Goal: Task Accomplishment & Management: Manage account settings

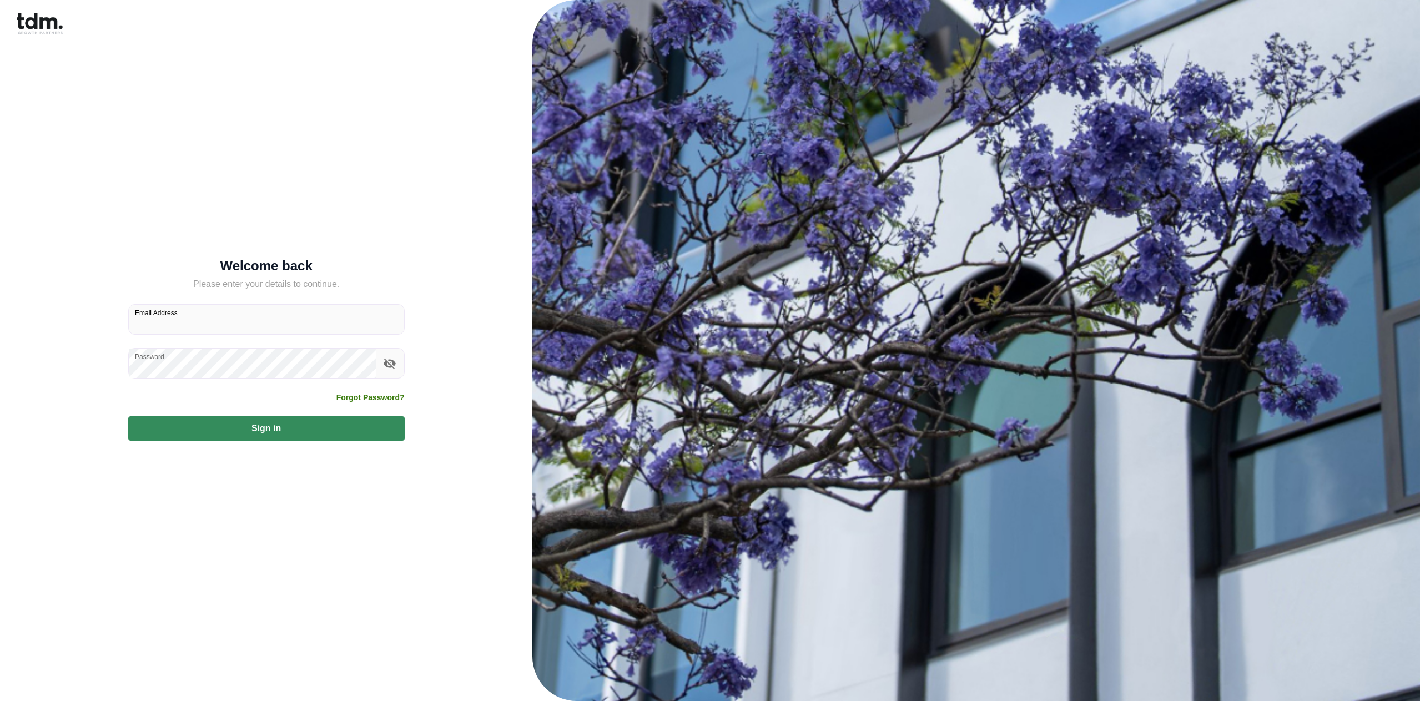
type input "**********"
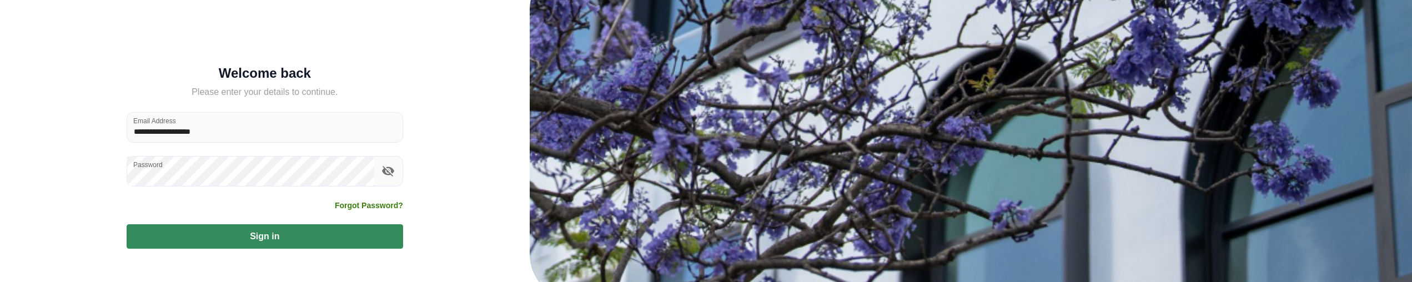
scroll to position [52, 0]
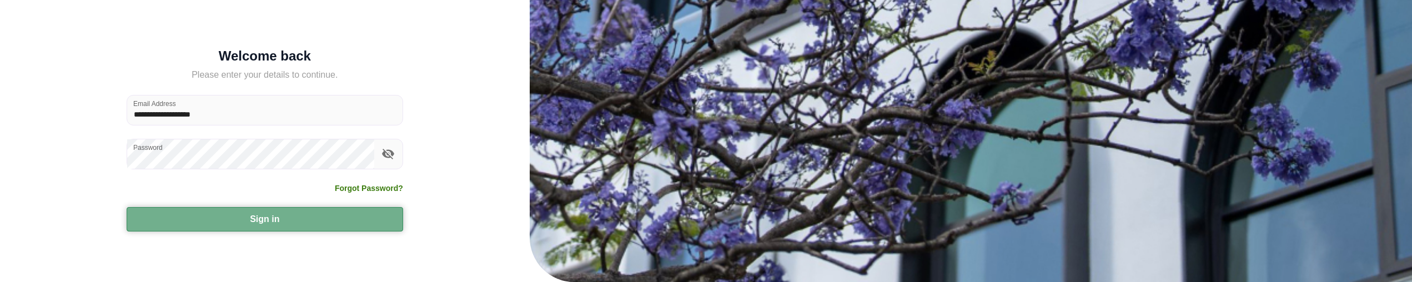
click at [180, 221] on button "Sign in" at bounding box center [265, 219] width 276 height 24
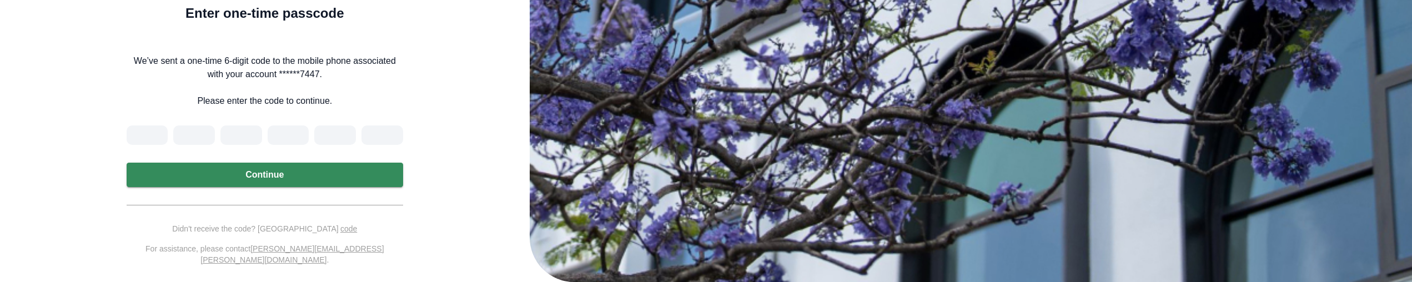
click at [147, 137] on input "Please enter verification code. Digit 1" at bounding box center [148, 135] width 42 height 20
type input "*"
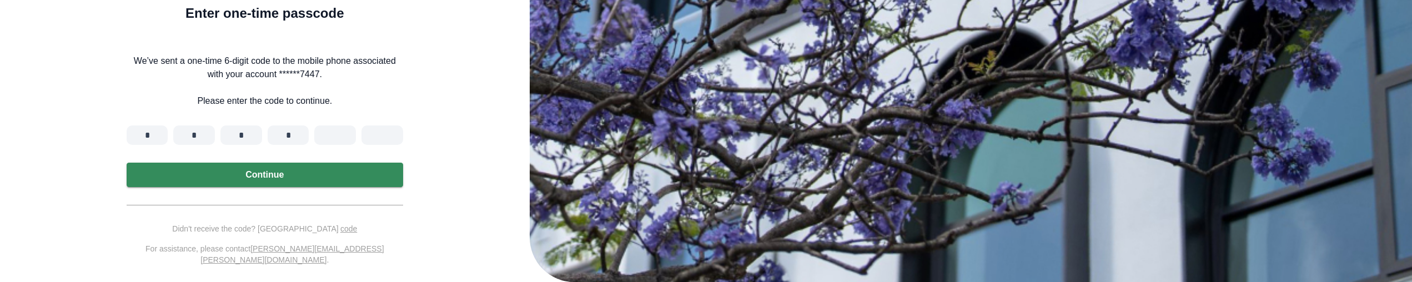
type input "*"
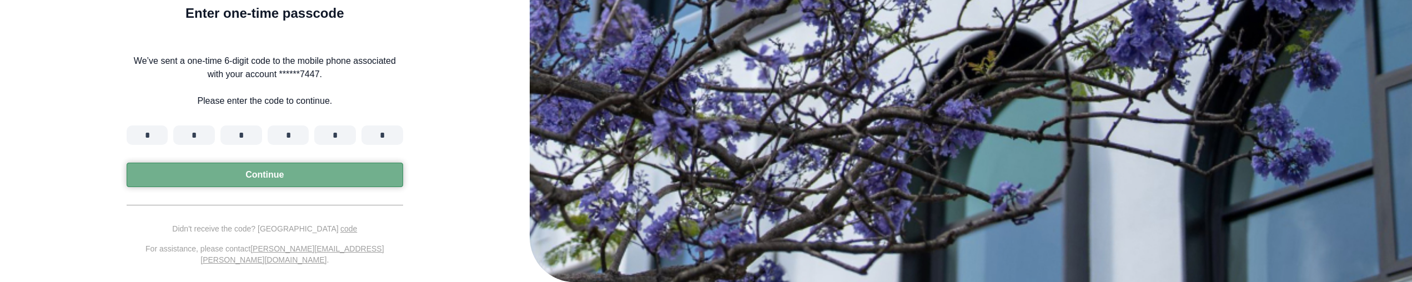
click at [199, 175] on button "Continue" at bounding box center [265, 175] width 276 height 24
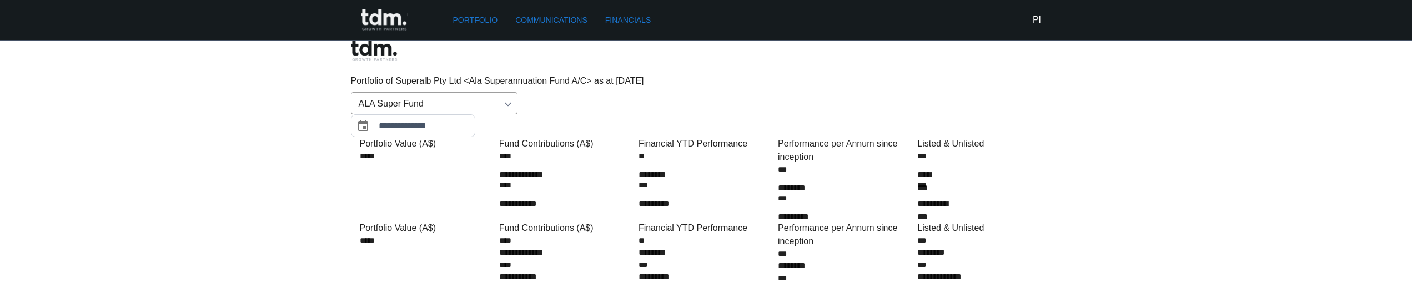
click at [1039, 14] on h6 "PI" at bounding box center [1036, 19] width 8 height 13
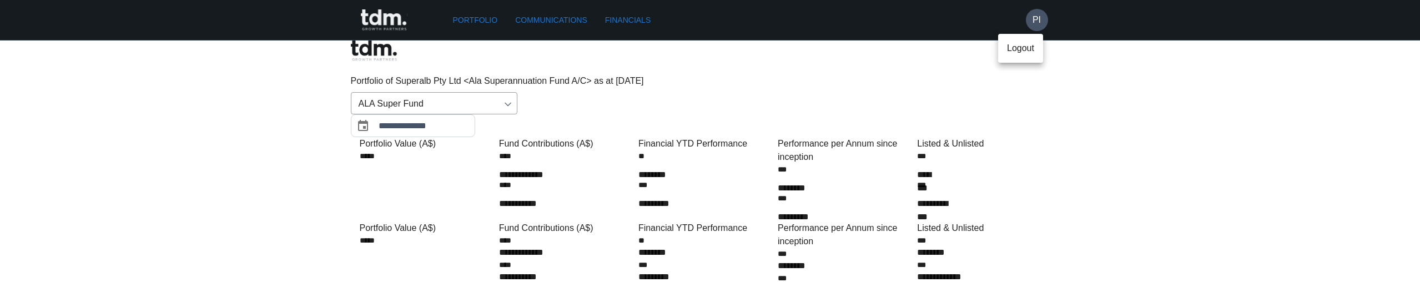
click at [1034, 47] on p "Logout" at bounding box center [1020, 48] width 27 height 13
